Goal: Information Seeking & Learning: Learn about a topic

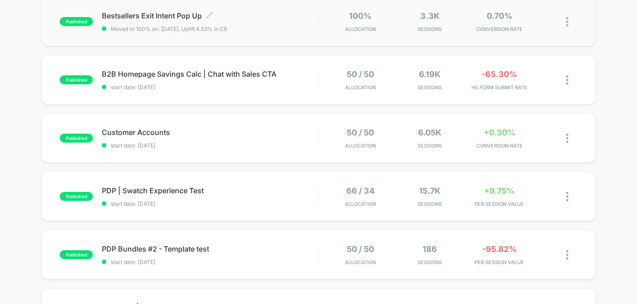
scroll to position [16, 0]
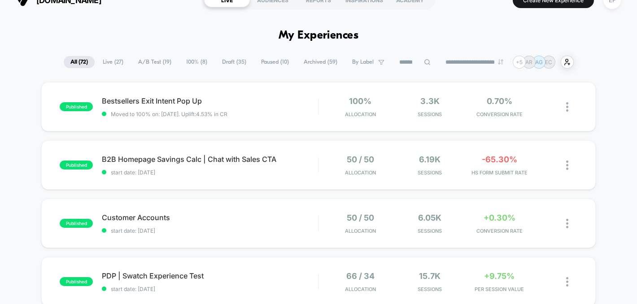
click at [146, 60] on span "A/B Test ( 19 )" at bounding box center [154, 62] width 47 height 12
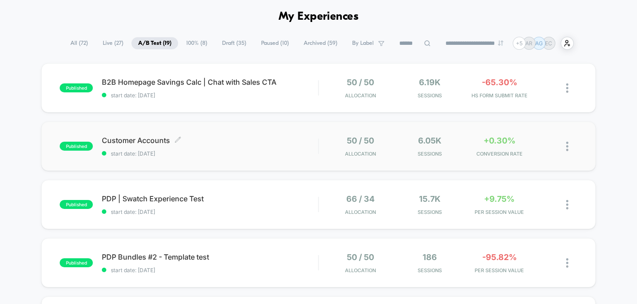
scroll to position [36, 0]
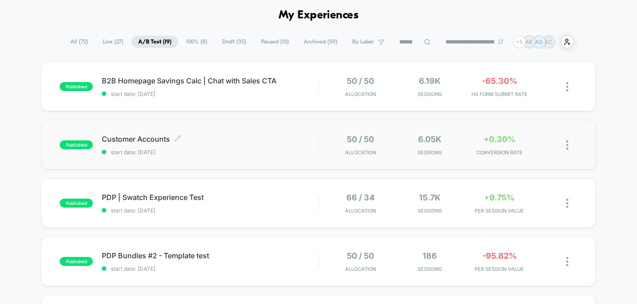
click at [215, 152] on span "start date: [DATE]" at bounding box center [210, 152] width 216 height 7
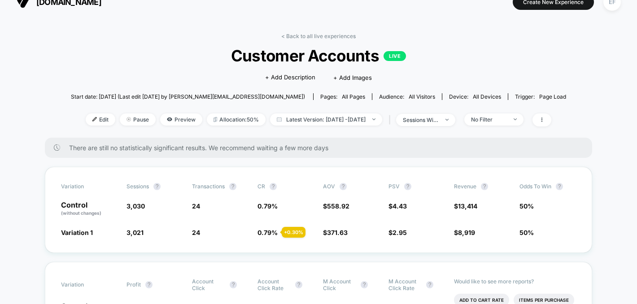
scroll to position [9, 0]
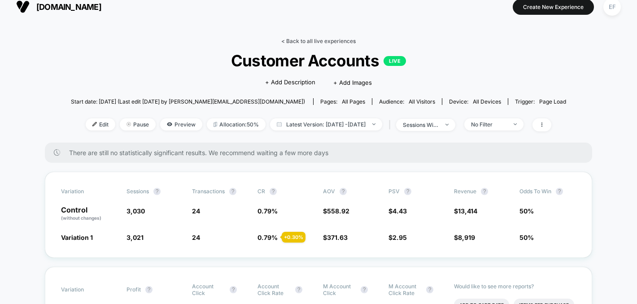
click at [306, 40] on link "< Back to all live experiences" at bounding box center [318, 41] width 74 height 7
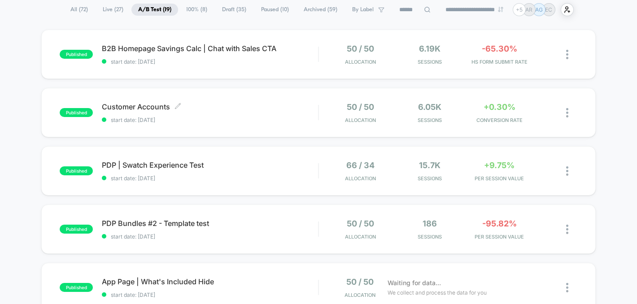
scroll to position [70, 0]
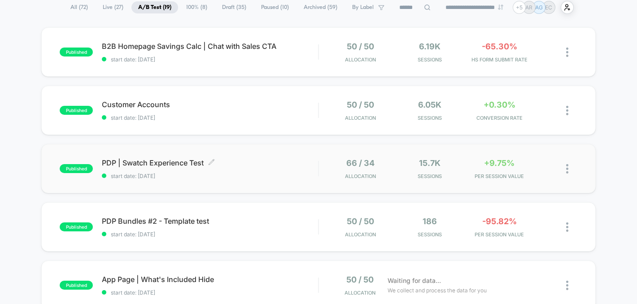
click at [246, 176] on span "start date: [DATE]" at bounding box center [210, 176] width 216 height 7
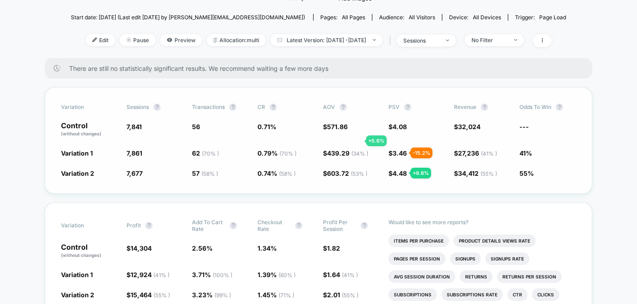
scroll to position [90, 0]
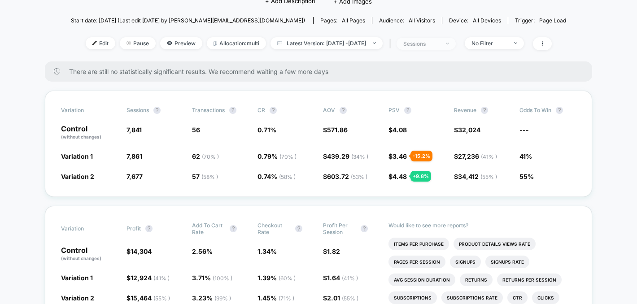
click at [439, 42] on div "sessions" at bounding box center [421, 43] width 36 height 7
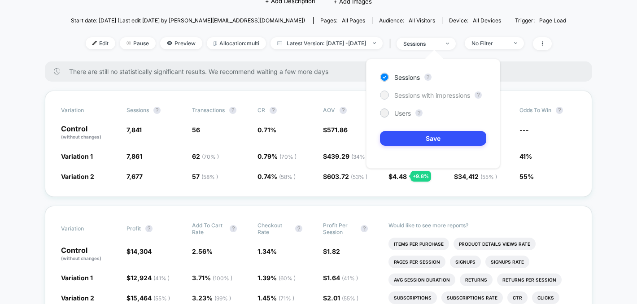
click at [394, 95] on div "Sessions with impressions" at bounding box center [425, 95] width 90 height 9
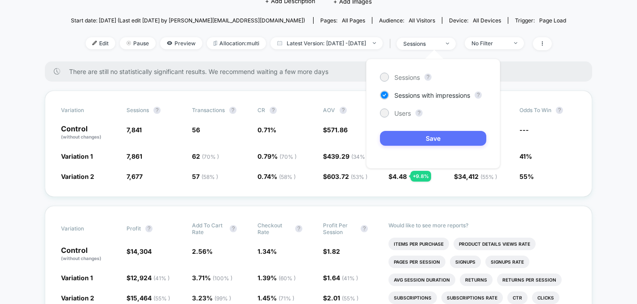
click at [403, 142] on button "Save" at bounding box center [433, 138] width 106 height 15
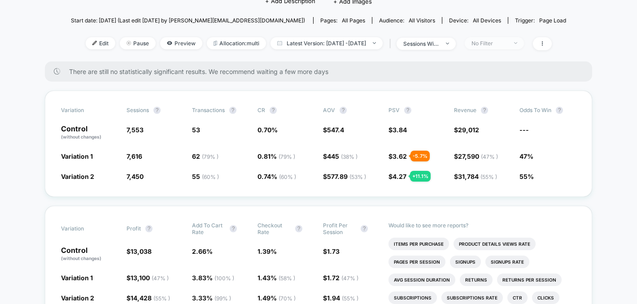
click at [508, 40] on div "No Filter" at bounding box center [490, 43] width 36 height 7
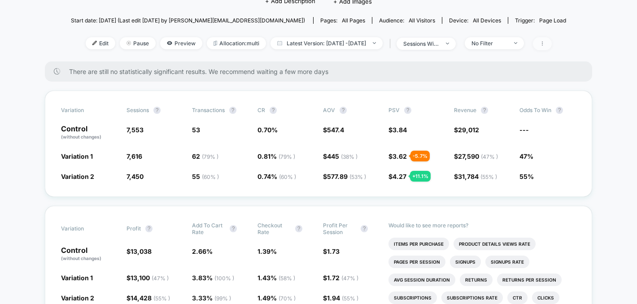
click at [551, 43] on span at bounding box center [542, 43] width 19 height 13
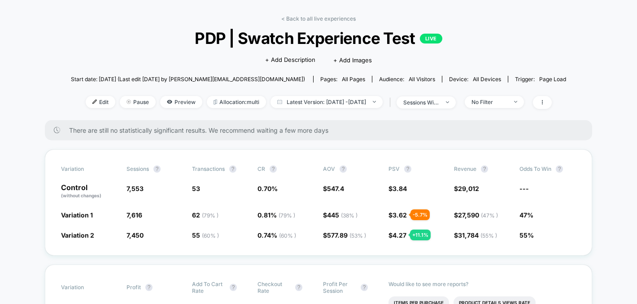
scroll to position [25, 0]
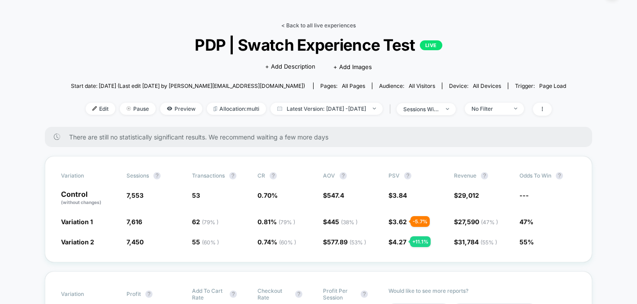
click at [327, 23] on link "< Back to all live experiences" at bounding box center [318, 25] width 74 height 7
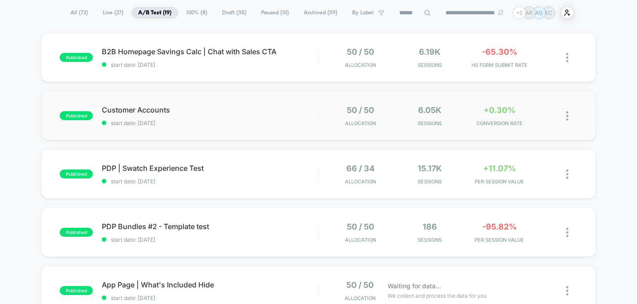
scroll to position [109, 0]
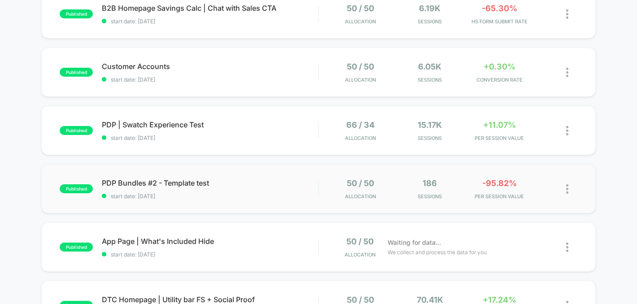
click at [280, 175] on div "published PDP Bundles #2 - Template test start date: [DATE] 50 / 50 Allocation …" at bounding box center [318, 188] width 554 height 49
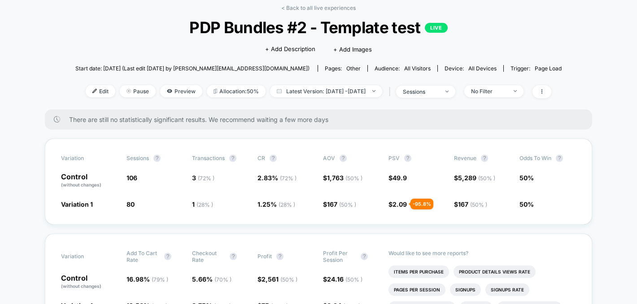
scroll to position [43, 0]
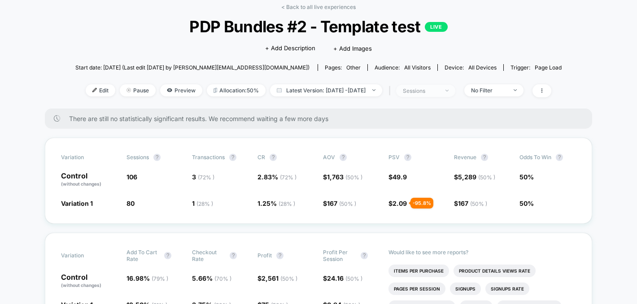
click at [451, 85] on span "sessions" at bounding box center [425, 91] width 59 height 12
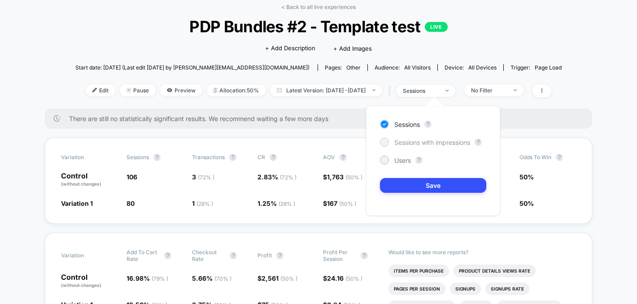
click at [407, 144] on span "Sessions with impressions" at bounding box center [432, 143] width 76 height 8
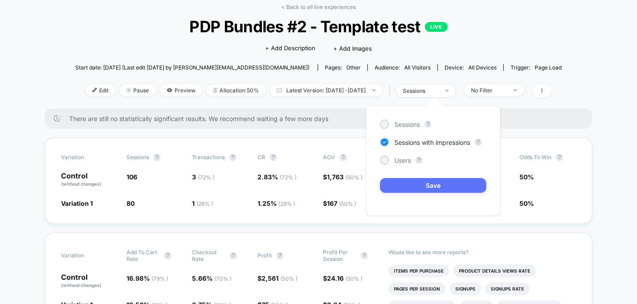
click at [398, 186] on button "Save" at bounding box center [433, 185] width 106 height 15
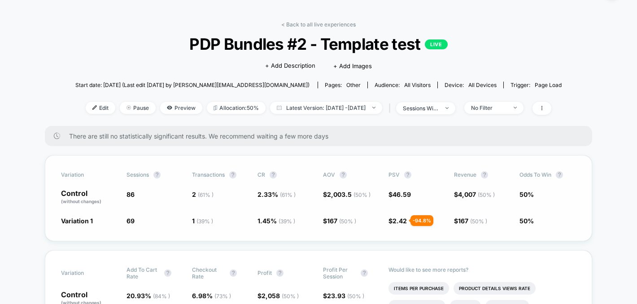
scroll to position [22, 0]
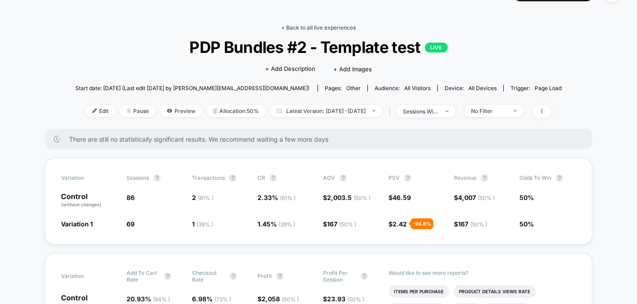
click at [344, 24] on link "< Back to all live experiences" at bounding box center [318, 27] width 74 height 7
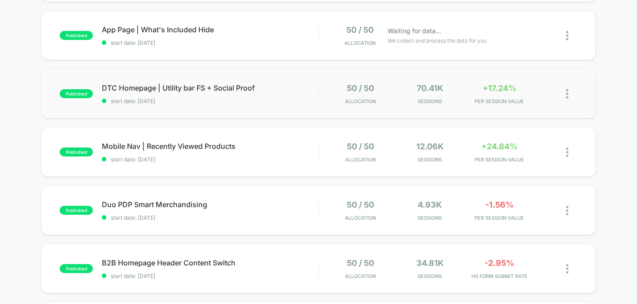
scroll to position [326, 0]
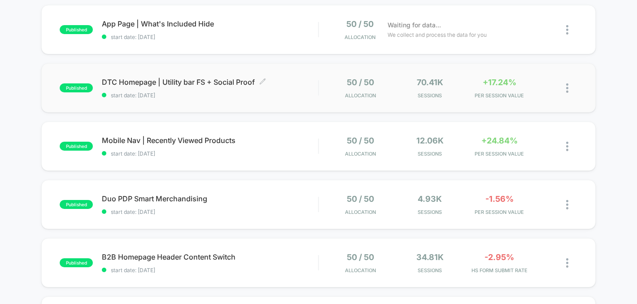
click at [308, 92] on span "start date: [DATE]" at bounding box center [210, 95] width 216 height 7
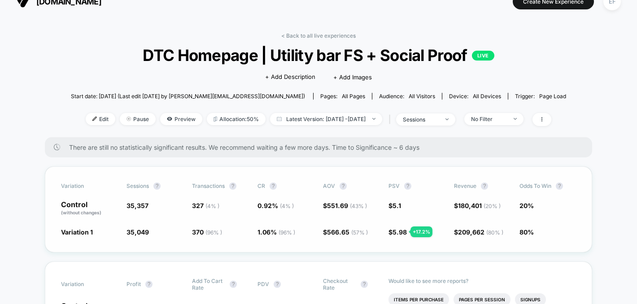
scroll to position [8, 0]
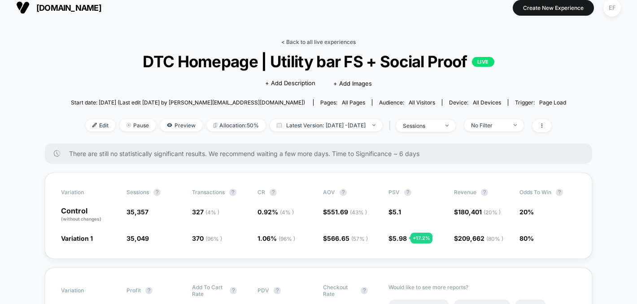
click at [318, 44] on link "< Back to all live experiences" at bounding box center [318, 42] width 74 height 7
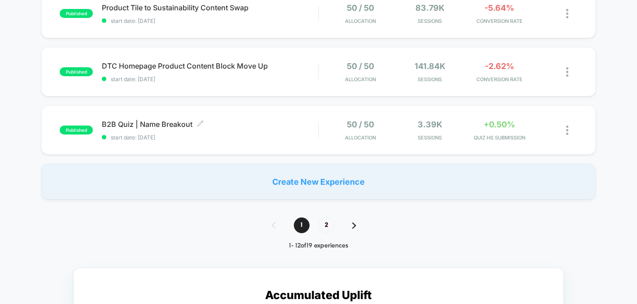
scroll to position [632, 0]
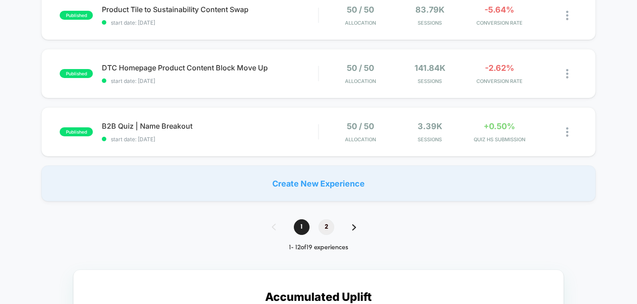
click at [326, 225] on span "2" at bounding box center [327, 227] width 16 height 16
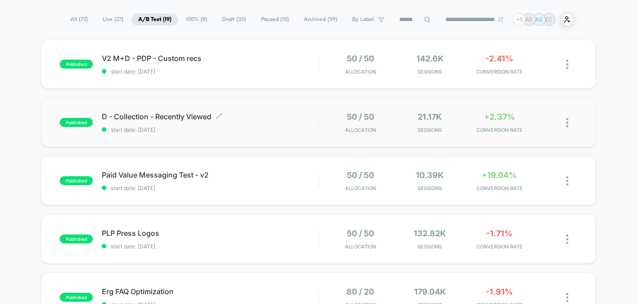
scroll to position [44, 0]
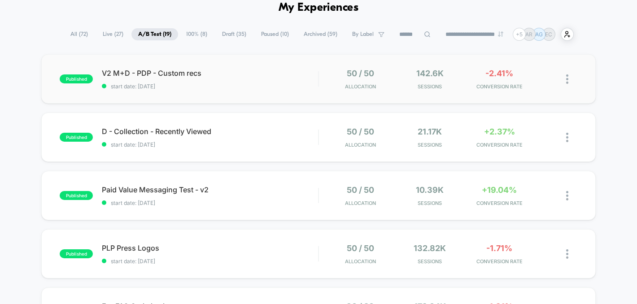
click at [286, 101] on div "published V2 M+D - PDP - Custom recs start date: [DATE] 50 / 50 Allocation 142.…" at bounding box center [318, 78] width 554 height 49
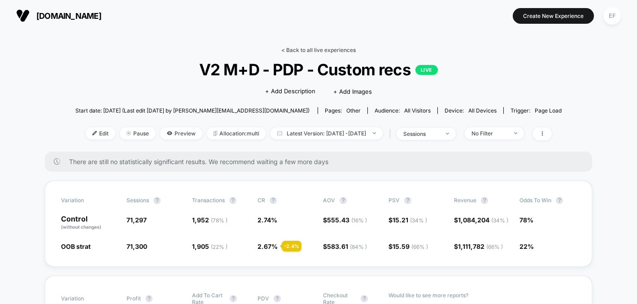
click at [332, 51] on link "< Back to all live experiences" at bounding box center [318, 50] width 74 height 7
